Goal: Information Seeking & Learning: Learn about a topic

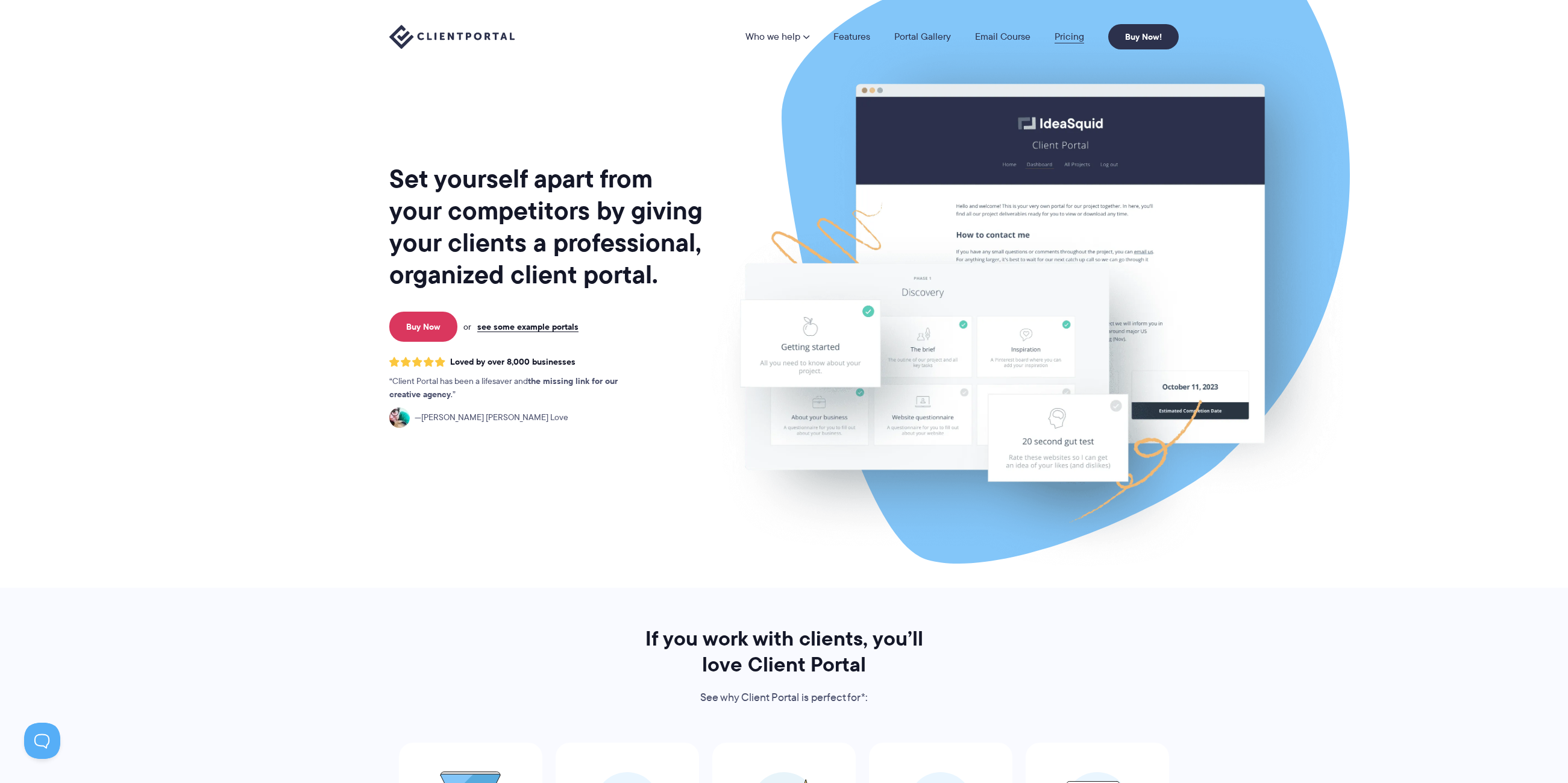
click at [1072, 37] on link "Pricing" at bounding box center [1069, 36] width 30 height 10
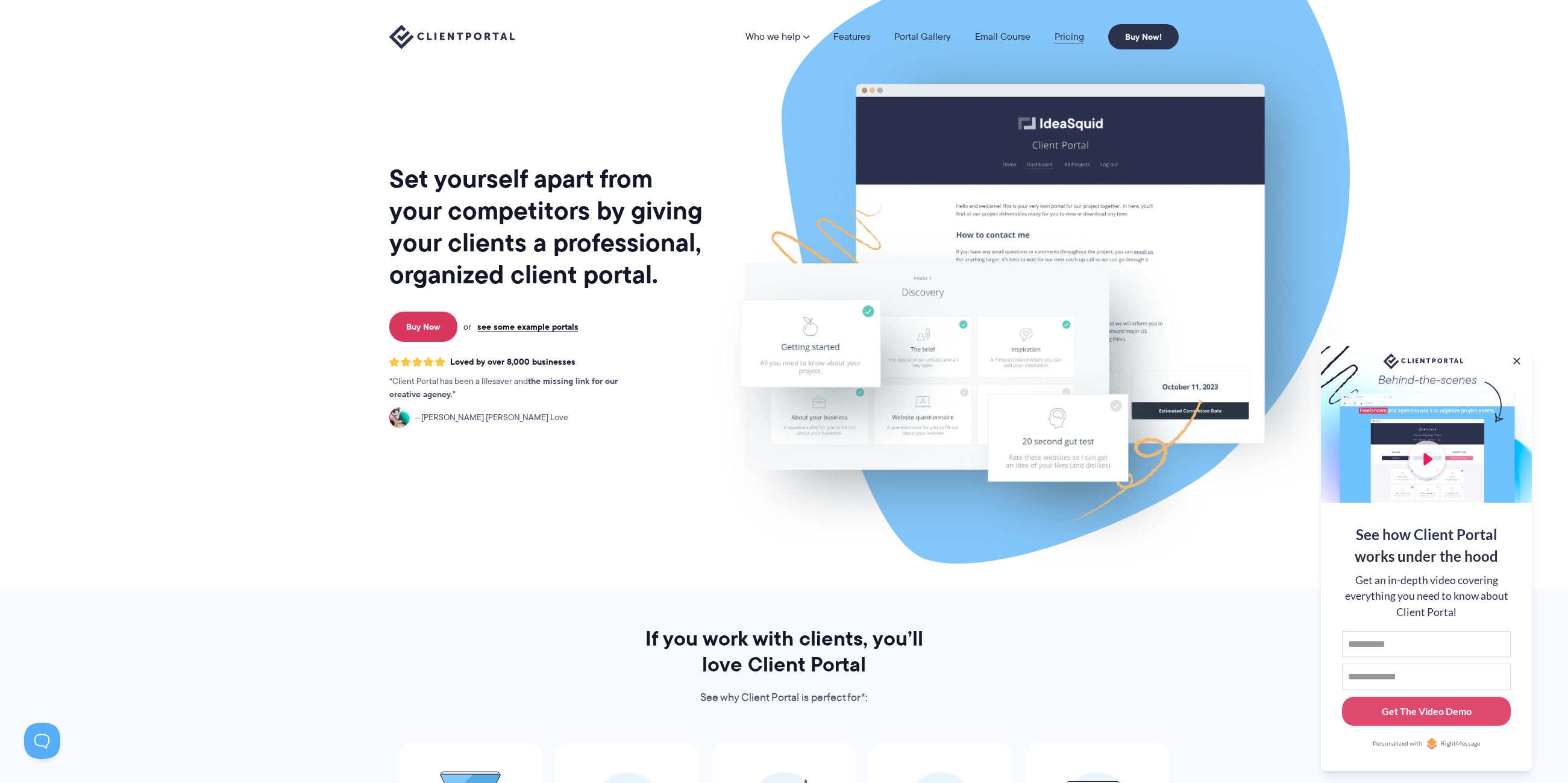
click at [1064, 34] on link "Pricing" at bounding box center [1069, 36] width 30 height 10
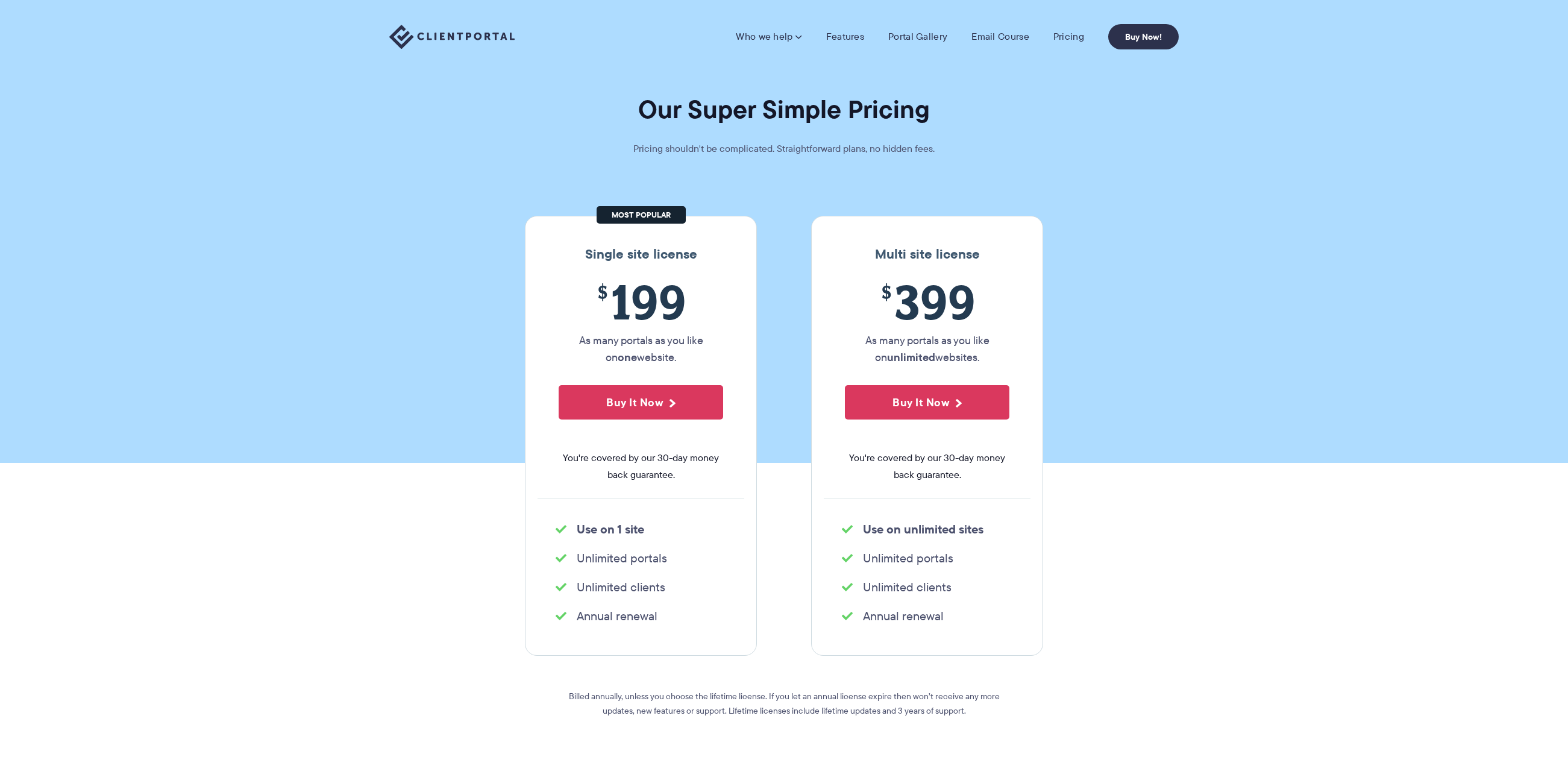
click at [449, 37] on img at bounding box center [452, 37] width 125 height 25
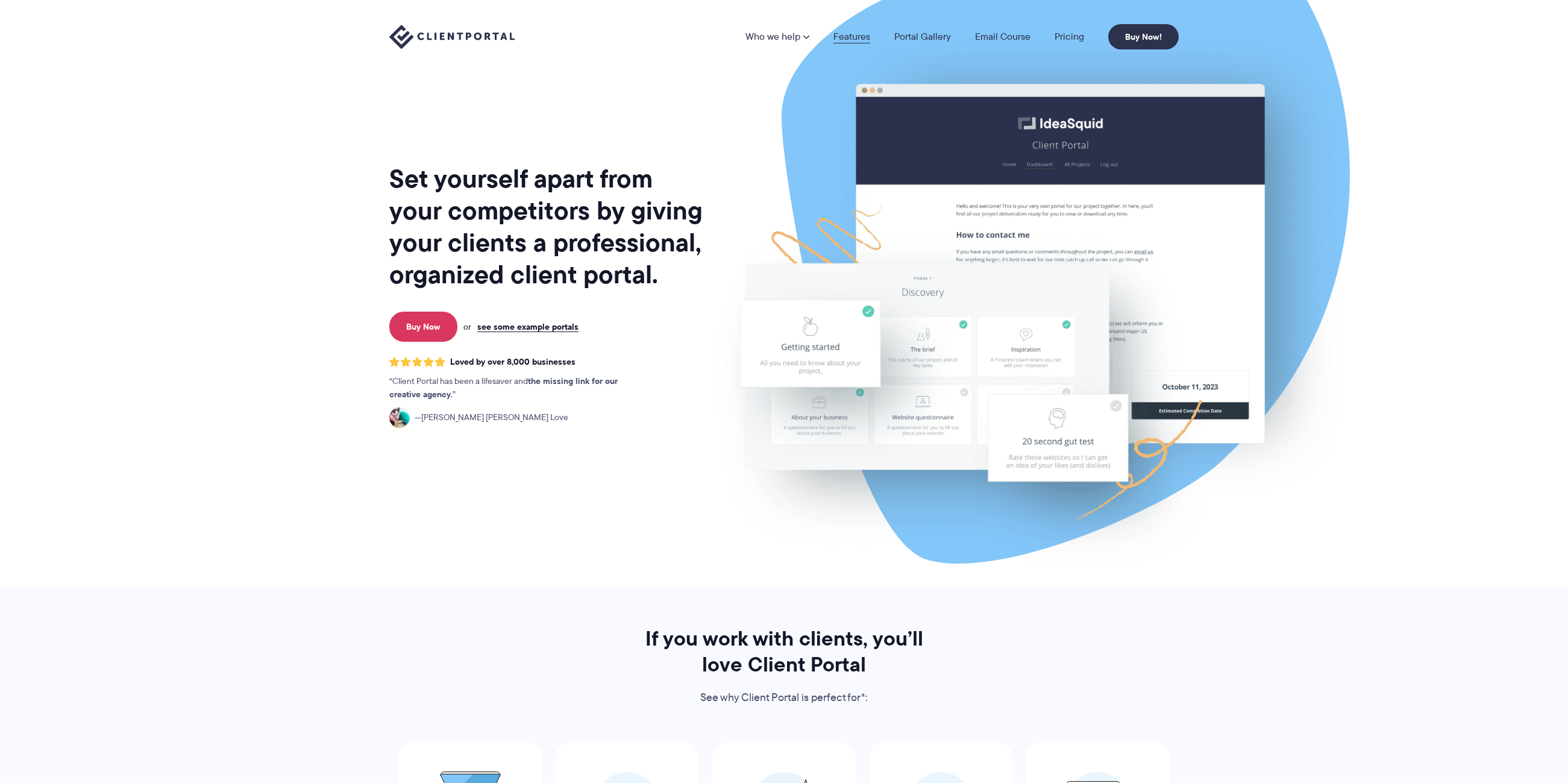
click at [843, 39] on link "Features" at bounding box center [852, 36] width 37 height 10
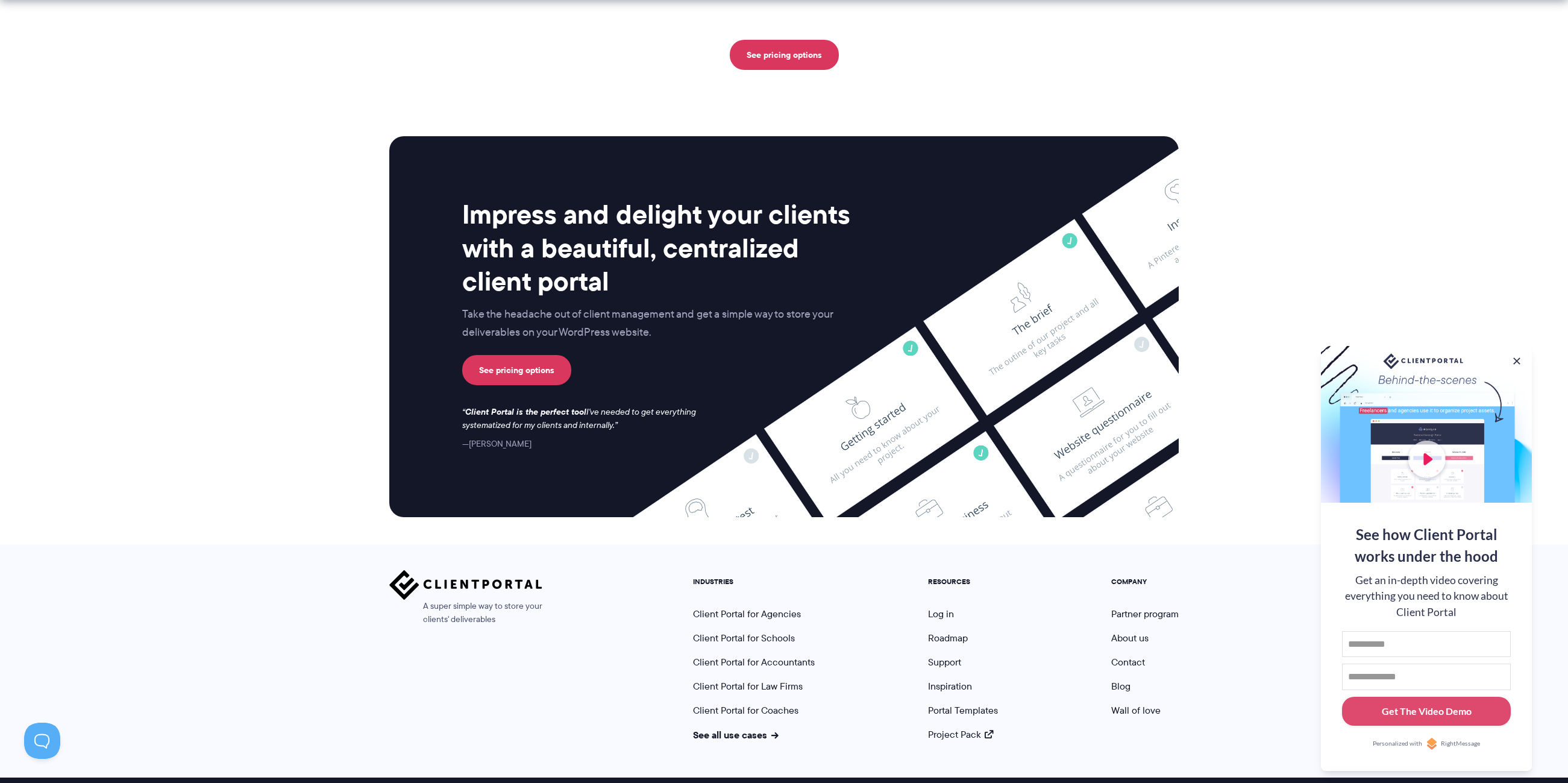
scroll to position [2946, 0]
